Goal: Information Seeking & Learning: Learn about a topic

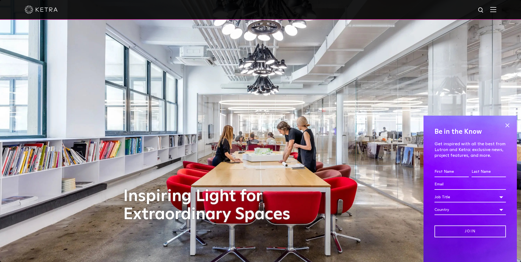
click at [52, 10] on img at bounding box center [41, 9] width 33 height 8
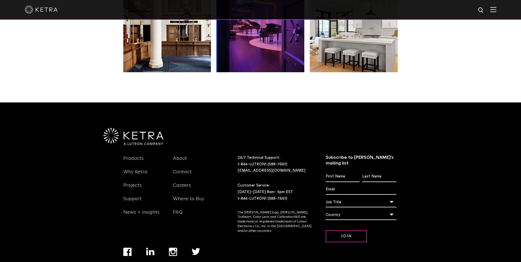
scroll to position [1153, 0]
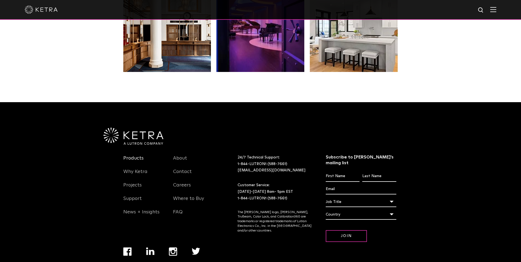
click at [142, 155] on link "Products" at bounding box center [133, 161] width 20 height 13
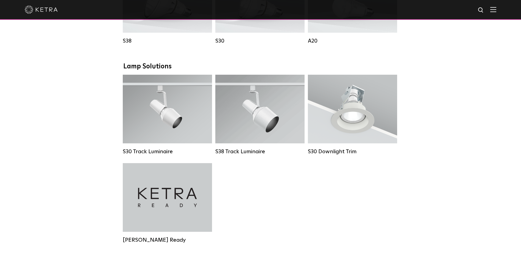
scroll to position [604, 0]
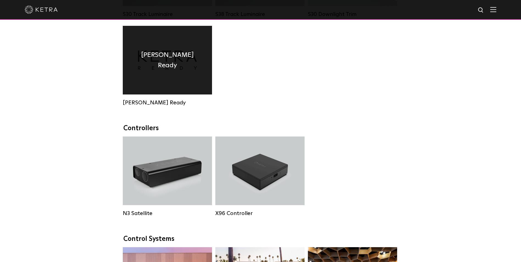
click at [154, 90] on div "Ketra Ready" at bounding box center [167, 60] width 89 height 69
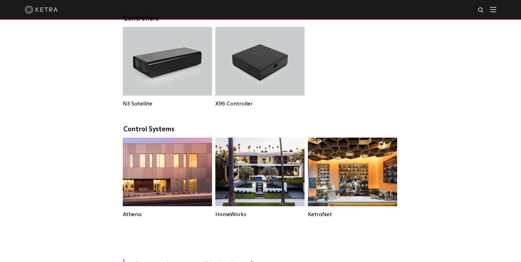
scroll to position [714, 0]
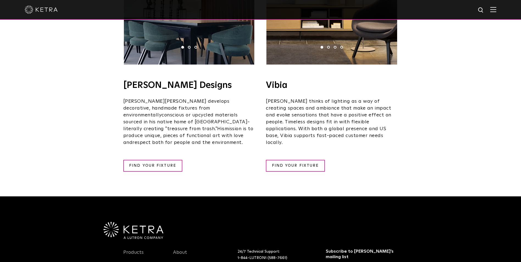
scroll to position [1068, 0]
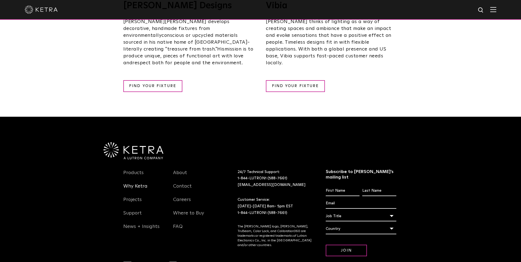
click at [136, 183] on link "Why Ketra" at bounding box center [135, 189] width 24 height 13
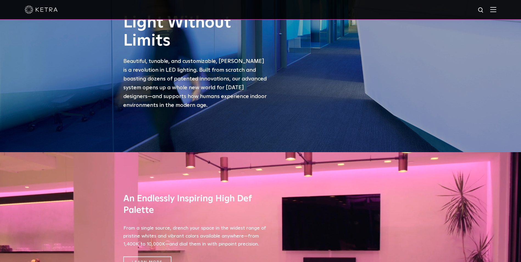
scroll to position [220, 0]
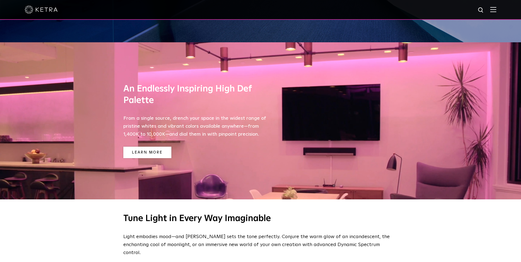
click at [160, 149] on link "Learn More" at bounding box center [147, 153] width 48 height 12
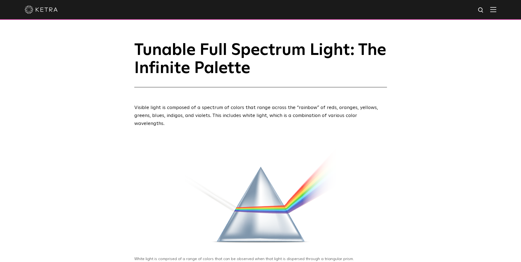
click at [292, 198] on img at bounding box center [260, 194] width 253 height 113
click at [136, 49] on h1 "Tunable Full Spectrum Light: The Infinite Palette" at bounding box center [260, 64] width 253 height 46
click at [34, 12] on img at bounding box center [41, 9] width 33 height 8
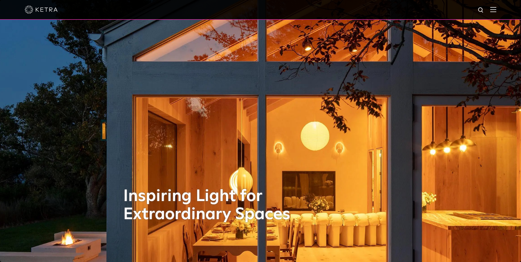
click at [27, 9] on img at bounding box center [41, 9] width 33 height 8
click at [496, 8] on img at bounding box center [493, 9] width 6 height 5
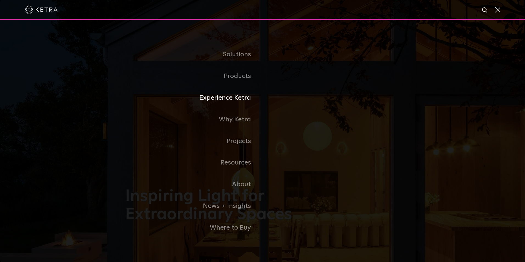
click at [236, 96] on link "Experience Ketra" at bounding box center [193, 98] width 137 height 22
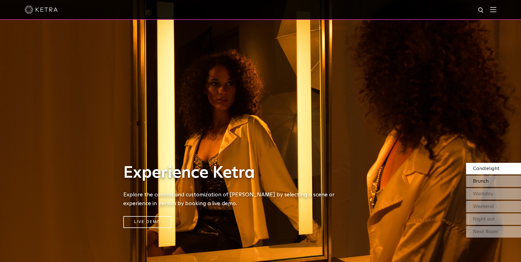
click at [498, 179] on div "Brunch" at bounding box center [493, 181] width 55 height 12
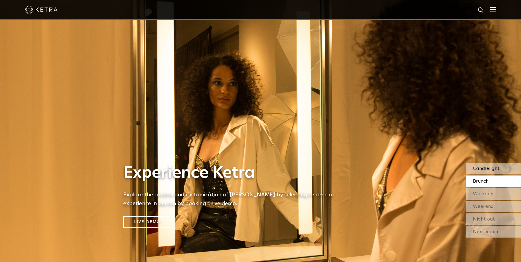
click at [495, 169] on span "Candlelight" at bounding box center [486, 168] width 27 height 5
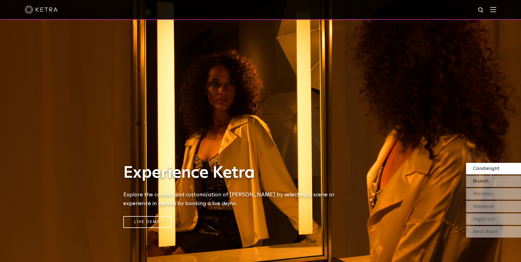
click at [493, 181] on div "Brunch" at bounding box center [493, 181] width 55 height 12
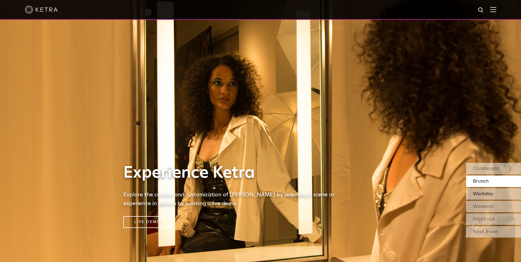
click at [487, 193] on span "Workday" at bounding box center [483, 193] width 20 height 5
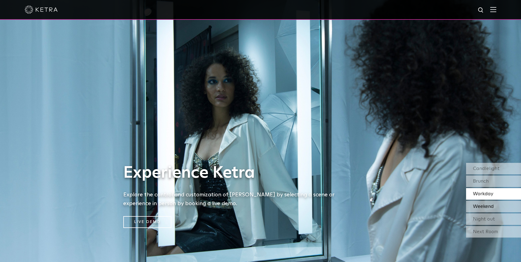
click at [479, 207] on span "Weekend" at bounding box center [483, 206] width 21 height 5
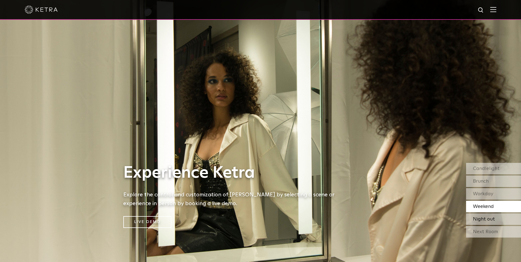
click at [489, 217] on span "Night out" at bounding box center [484, 219] width 22 height 5
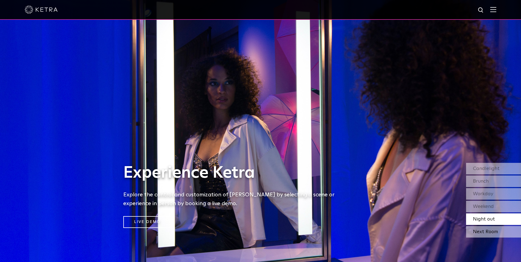
click at [488, 230] on div "Next Room" at bounding box center [493, 232] width 55 height 12
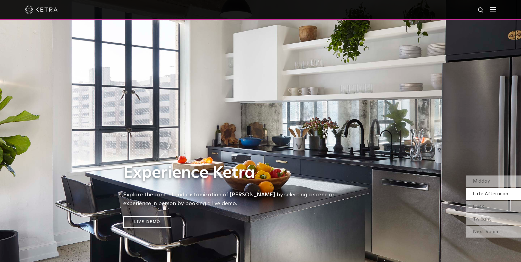
click at [479, 195] on span "Late Afternoon" at bounding box center [490, 193] width 35 height 5
click at [482, 211] on div "Dusk" at bounding box center [493, 207] width 55 height 12
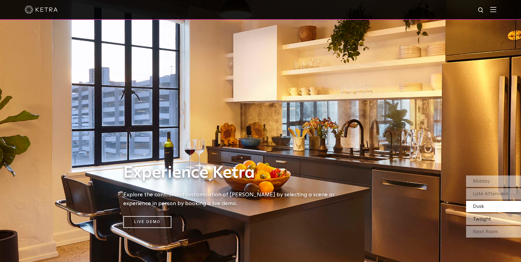
click at [488, 221] on span "Twilight" at bounding box center [482, 219] width 18 height 5
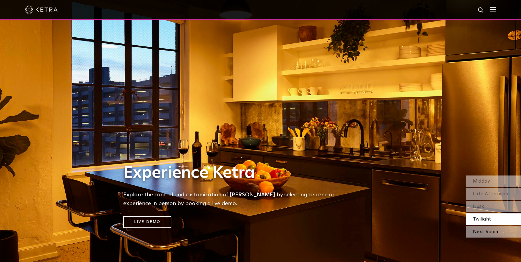
click at [479, 228] on div "Next Room" at bounding box center [493, 232] width 55 height 12
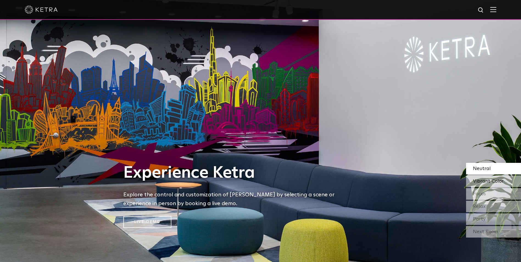
click at [484, 179] on span "Vibrant Color" at bounding box center [488, 181] width 31 height 5
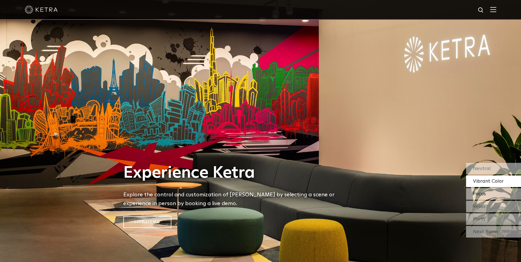
click at [475, 192] on span "Focus" at bounding box center [479, 193] width 13 height 5
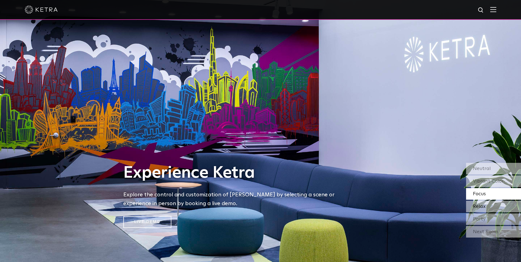
click at [503, 208] on div "Relax" at bounding box center [493, 207] width 55 height 12
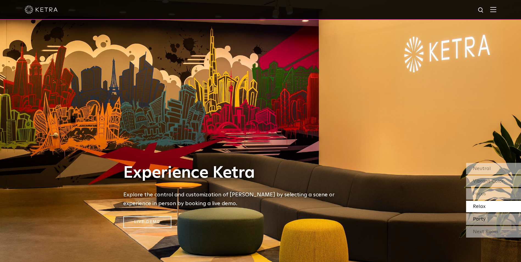
click at [497, 221] on div "Party" at bounding box center [493, 219] width 55 height 12
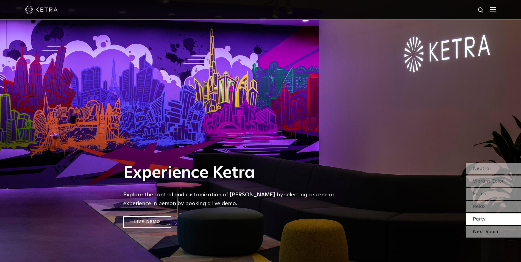
click at [506, 235] on div "Next Room" at bounding box center [493, 232] width 55 height 12
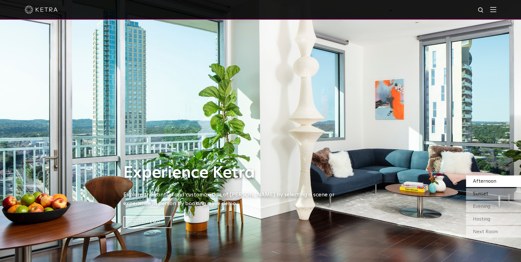
click at [494, 193] on div "Sunset" at bounding box center [493, 194] width 55 height 12
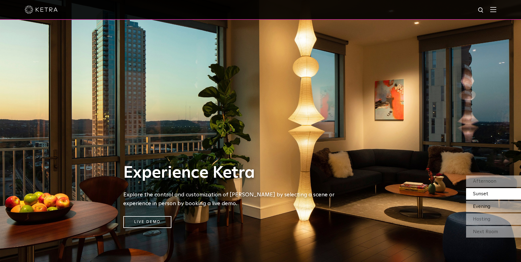
click at [485, 206] on span "Evening" at bounding box center [482, 206] width 18 height 5
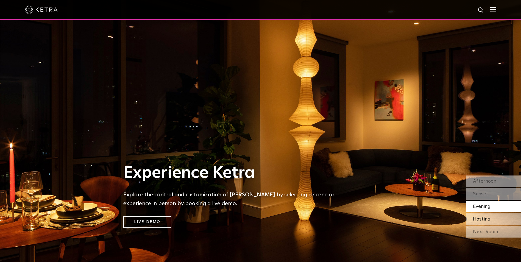
click at [486, 220] on span "Hosting" at bounding box center [482, 219] width 18 height 5
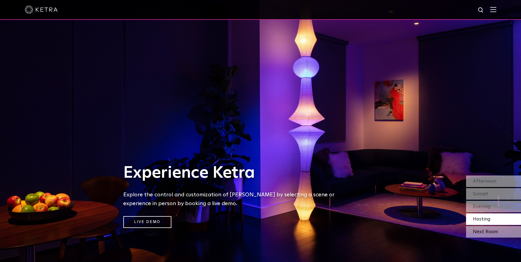
click at [487, 231] on div "Next Room" at bounding box center [493, 232] width 55 height 12
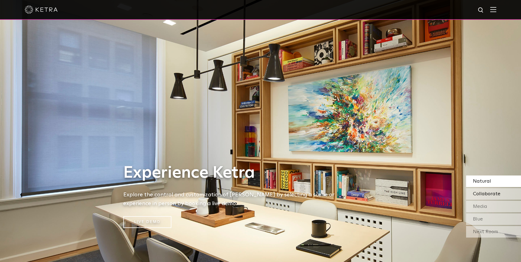
click at [479, 195] on span "Collaborate" at bounding box center [486, 193] width 27 height 5
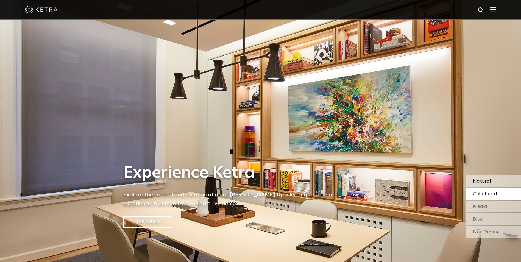
click at [478, 178] on div "Natural" at bounding box center [493, 181] width 55 height 12
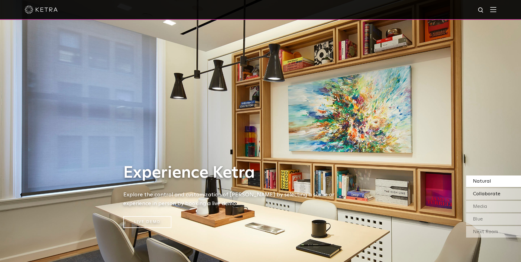
click at [490, 191] on span "Collaborate" at bounding box center [486, 193] width 27 height 5
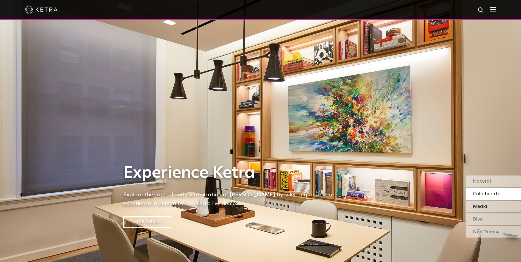
click at [502, 202] on div "Media" at bounding box center [493, 207] width 55 height 12
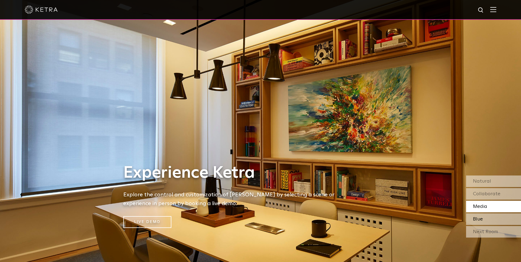
click at [492, 216] on div "Blue" at bounding box center [493, 219] width 55 height 12
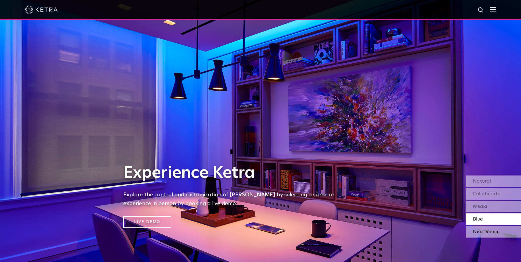
click at [484, 228] on div "Next Room" at bounding box center [493, 232] width 55 height 12
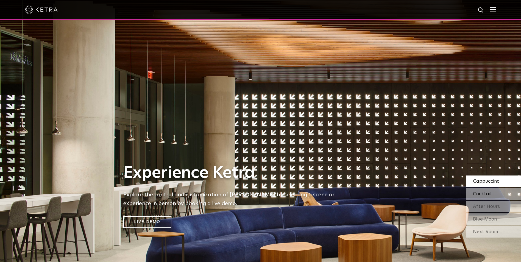
click at [483, 193] on span "Cocktail" at bounding box center [482, 193] width 19 height 5
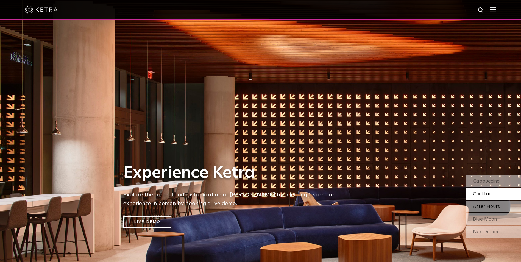
click at [480, 205] on span "After Hours" at bounding box center [486, 206] width 27 height 5
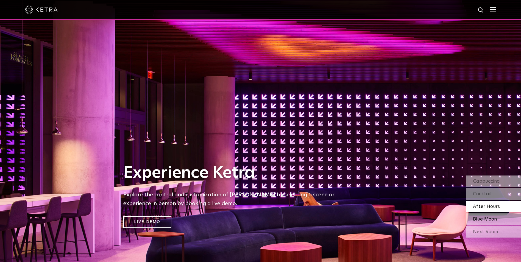
click at [484, 219] on span "Blue Moon" at bounding box center [485, 219] width 24 height 5
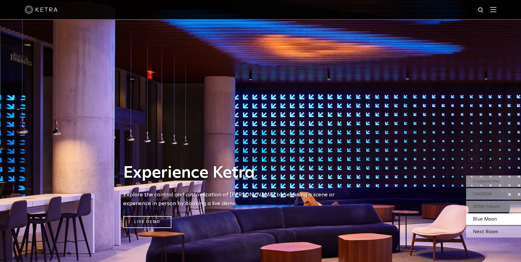
click at [471, 229] on div "Next Room" at bounding box center [493, 232] width 55 height 12
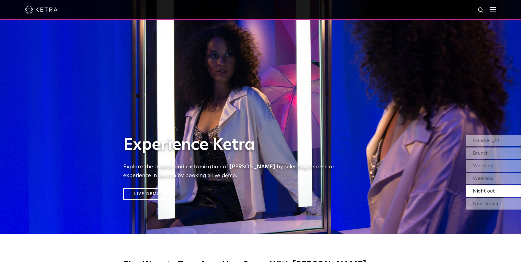
scroll to position [110, 0]
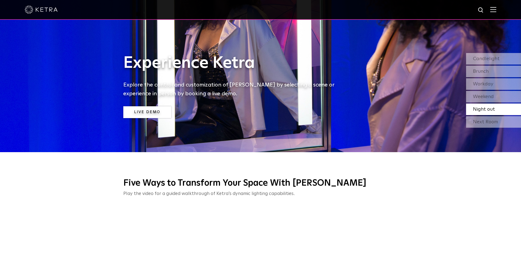
click at [132, 113] on link "Live Demo" at bounding box center [147, 112] width 48 height 12
